Goal: Task Accomplishment & Management: Manage account settings

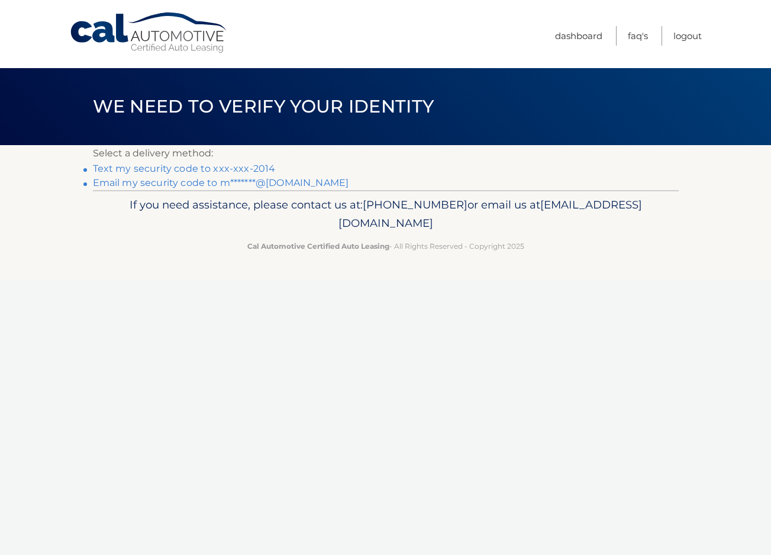
click at [257, 165] on link "Text my security code to xxx-xxx-2014" at bounding box center [184, 168] width 183 height 11
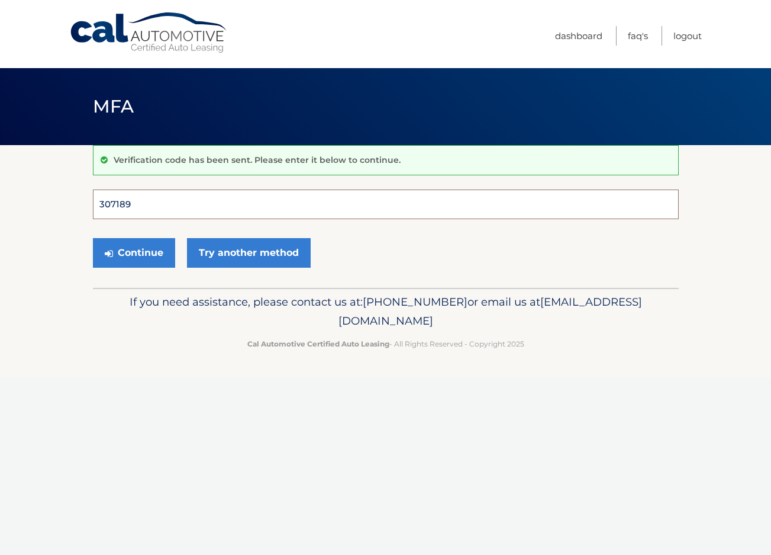
type input "307189"
click at [133, 252] on button "Continue" at bounding box center [134, 253] width 82 height 30
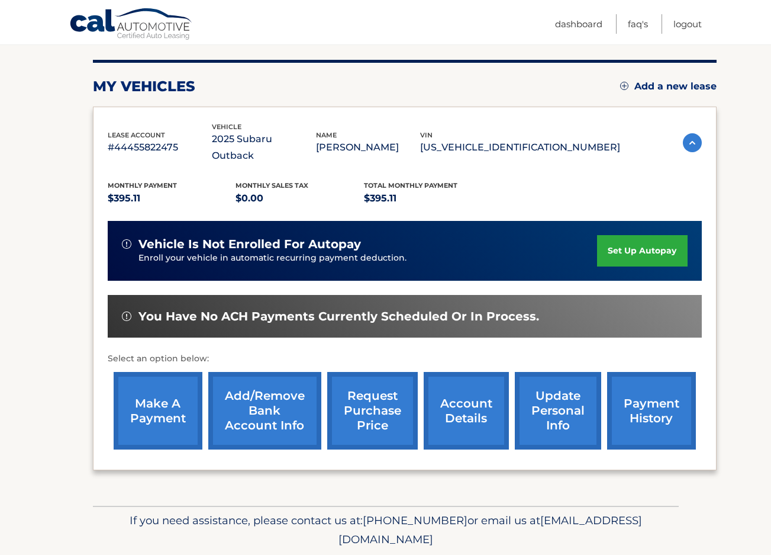
scroll to position [141, 0]
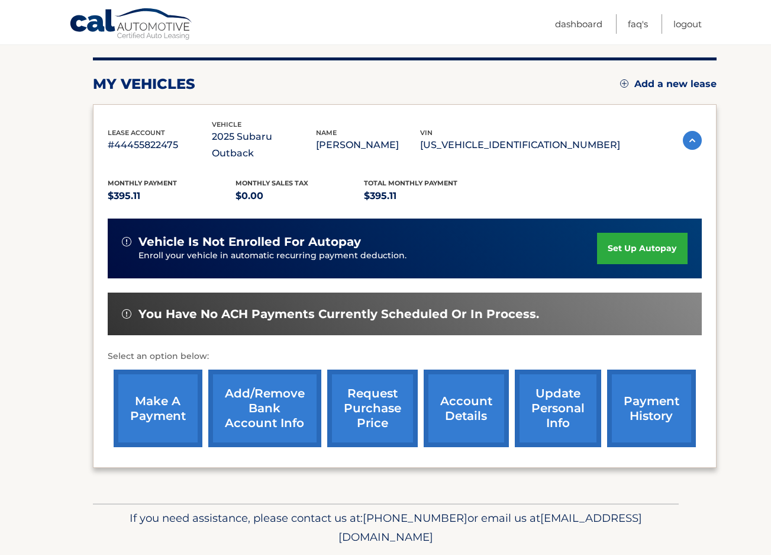
click at [656, 401] on link "payment history" at bounding box center [651, 408] width 89 height 78
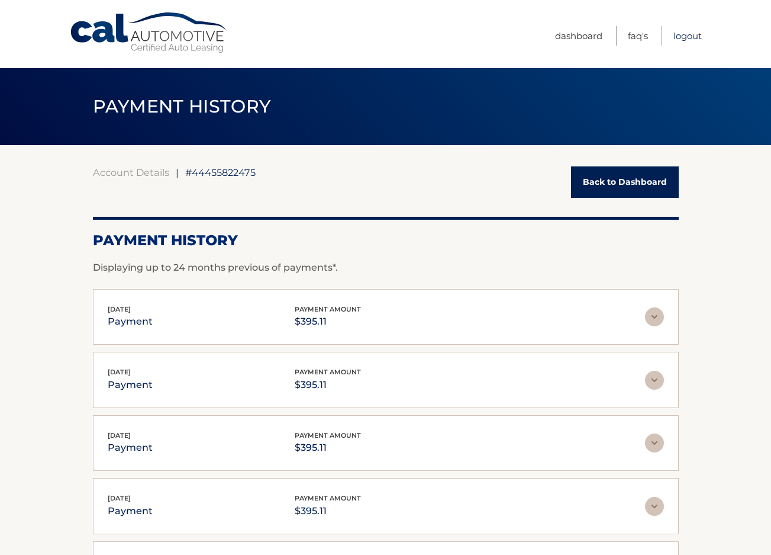
click at [688, 34] on link "Logout" at bounding box center [687, 36] width 28 height 20
